Goal: Find specific page/section: Find specific page/section

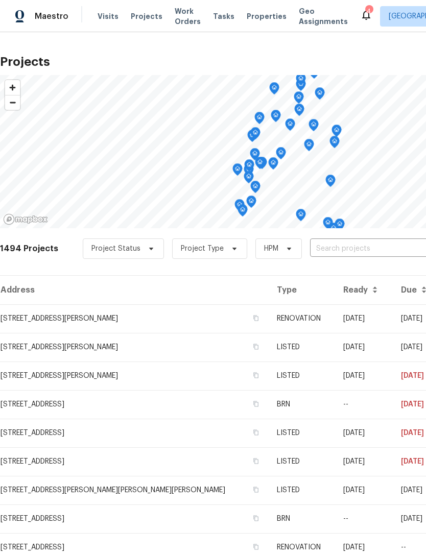
click at [261, 18] on span "Properties" at bounding box center [267, 16] width 40 height 10
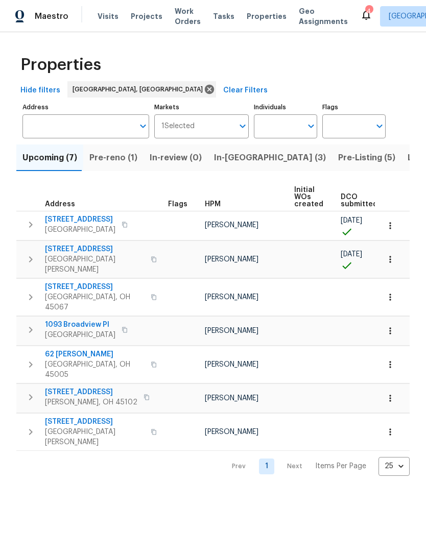
click at [408, 153] on span "Listed (15)" at bounding box center [429, 158] width 42 height 14
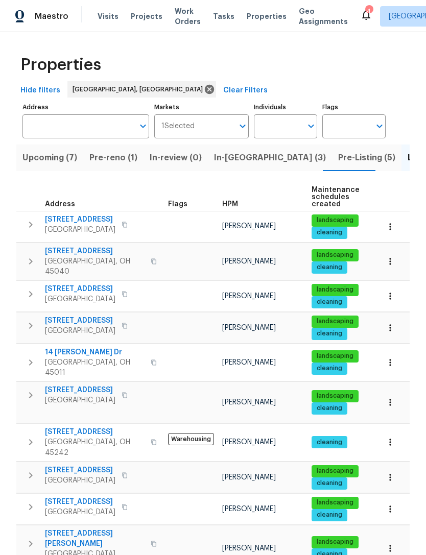
click at [101, 427] on span "10820 Lakehurst Ct" at bounding box center [95, 432] width 100 height 10
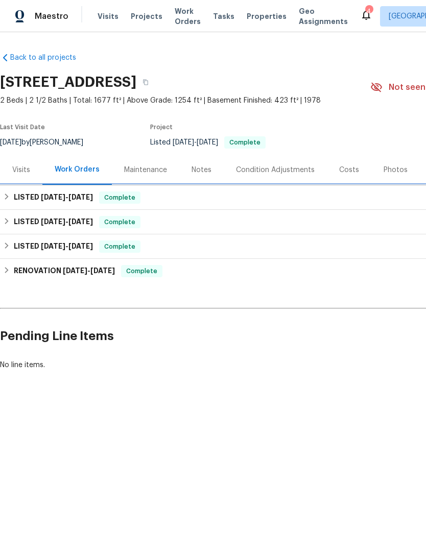
click at [70, 192] on h6 "LISTED [DATE] - [DATE]" at bounding box center [53, 198] width 79 height 12
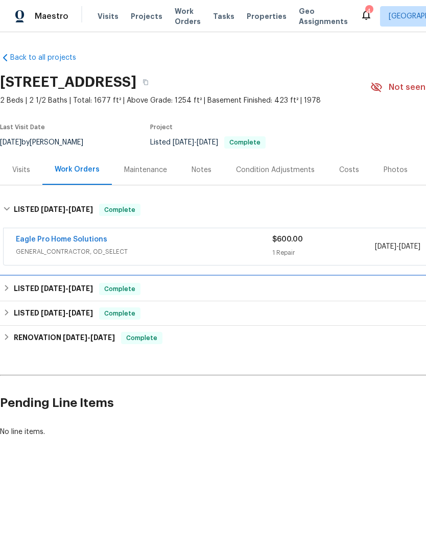
click at [71, 291] on span "5/8/25" at bounding box center [80, 288] width 25 height 7
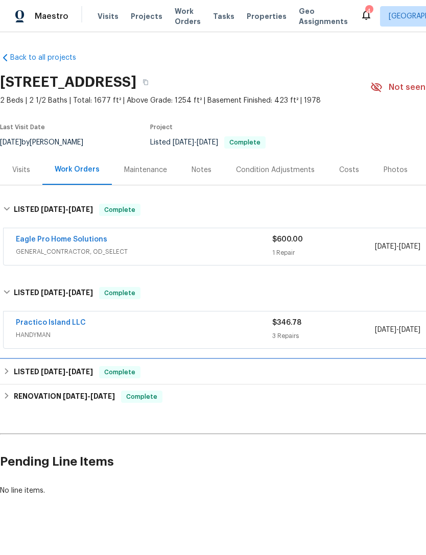
click at [72, 370] on span "1/28/25" at bounding box center [80, 371] width 25 height 7
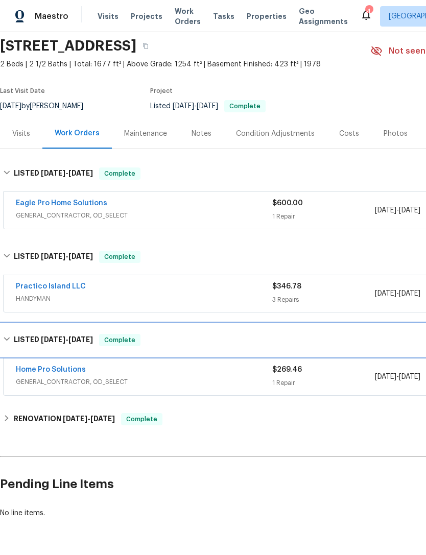
scroll to position [36, 0]
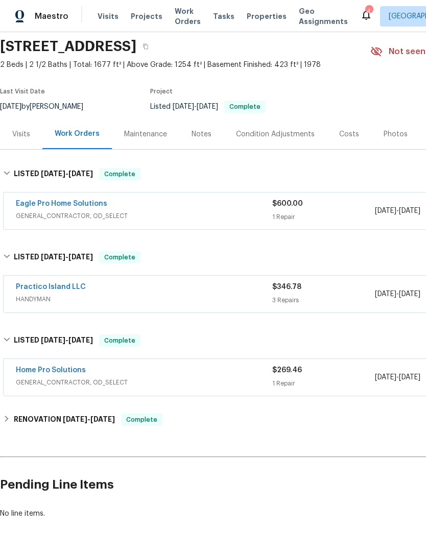
click at [58, 367] on link "Home Pro Solutions" at bounding box center [51, 370] width 70 height 7
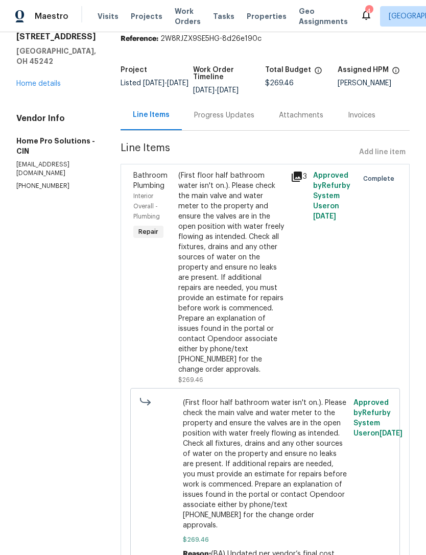
click at [236, 114] on div "Progress Updates" at bounding box center [224, 115] width 60 height 10
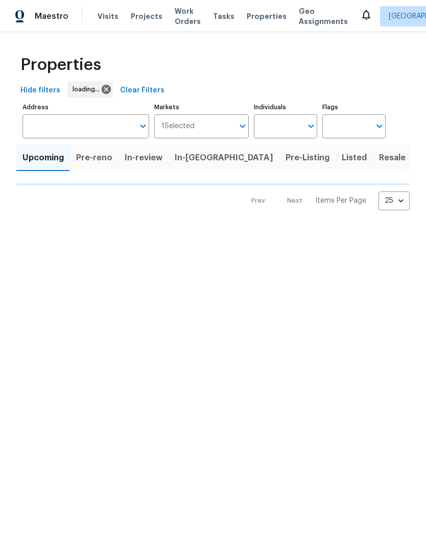
click at [148, 14] on span "Projects" at bounding box center [147, 16] width 32 height 10
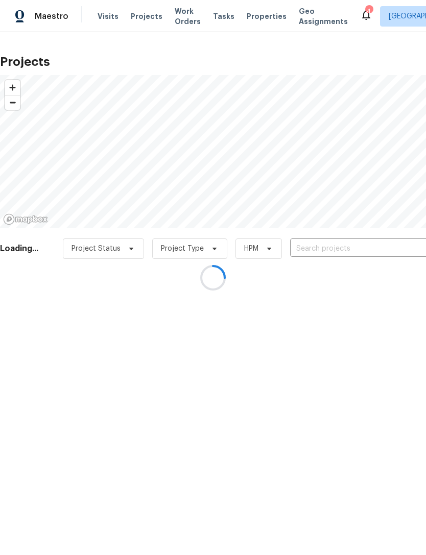
click at [150, 16] on div at bounding box center [213, 277] width 426 height 555
click at [141, 18] on div at bounding box center [213, 277] width 426 height 555
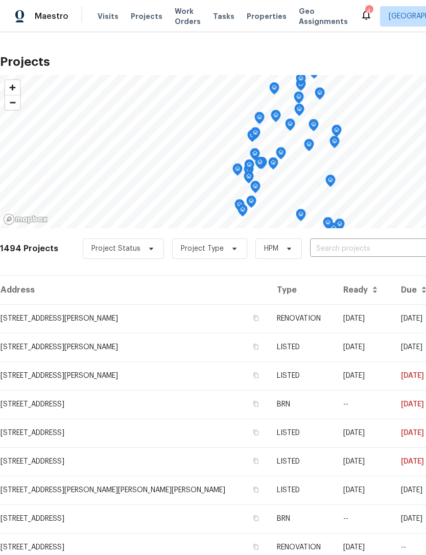
click at [362, 13] on icon at bounding box center [366, 15] width 8 height 10
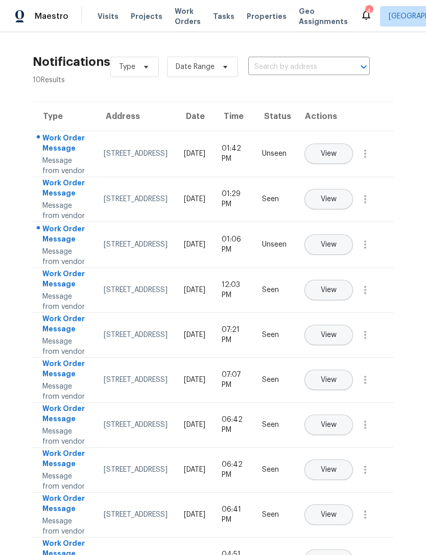
click at [261, 12] on span "Properties" at bounding box center [267, 16] width 40 height 10
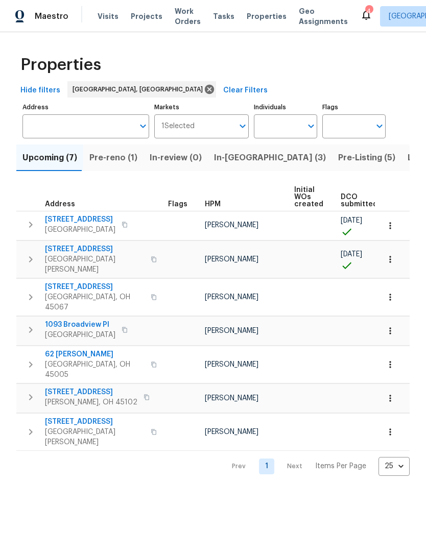
click at [228, 164] on span "In-reno (3)" at bounding box center [270, 158] width 112 height 14
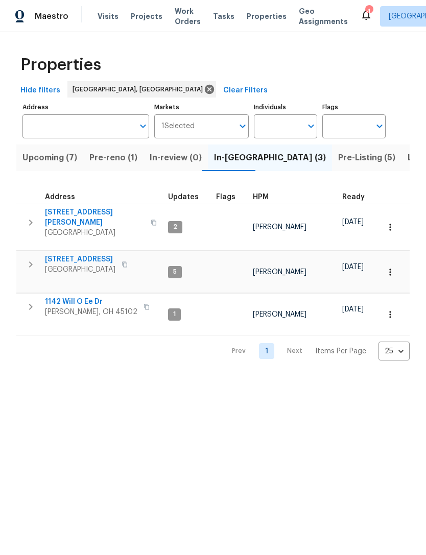
click at [97, 211] on span "309 Greenwell Ave" at bounding box center [95, 217] width 100 height 20
